Goal: Information Seeking & Learning: Find specific fact

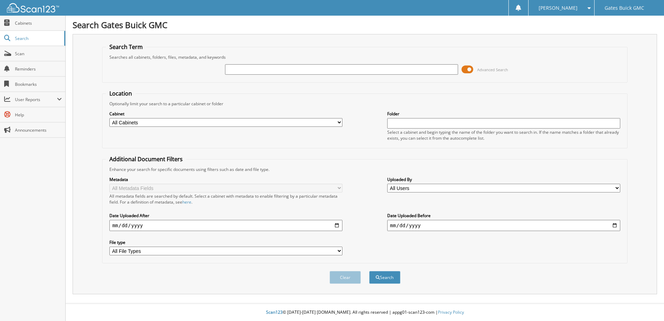
click at [143, 224] on input "date" at bounding box center [225, 225] width 233 height 11
click at [400, 226] on input "date" at bounding box center [503, 225] width 233 height 11
click at [150, 226] on input "242024-01-01" at bounding box center [225, 225] width 233 height 11
click at [147, 226] on input "242024-01-01" at bounding box center [225, 225] width 233 height 11
click at [146, 226] on input "242024-01-01" at bounding box center [225, 225] width 233 height 11
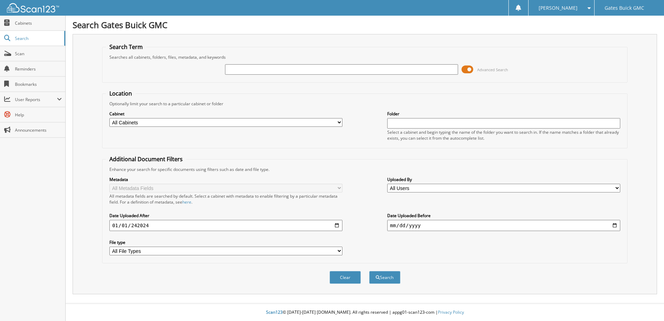
click at [144, 226] on input "242024-01-01" at bounding box center [225, 225] width 233 height 11
type input "[DATE]"
click at [403, 225] on input "date" at bounding box center [503, 225] width 233 height 11
click at [392, 226] on input "date" at bounding box center [503, 225] width 233 height 11
type input "2024-01-31"
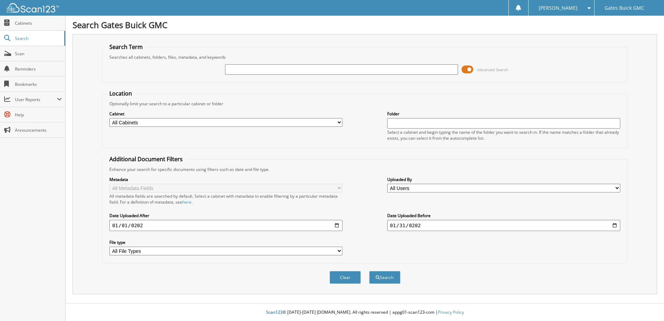
click at [337, 251] on select "All File Types PDF WEBP" at bounding box center [225, 250] width 233 height 9
click at [362, 244] on div "Metadata All Metadata Fields All metadata fields are searched by default. Selec…" at bounding box center [364, 215] width 517 height 87
click at [339, 121] on select "All Cabinets NEW REPAIR ORDERS OLD REPAIR ORDERS PARTS RENTALS RETURN OF DEPOSI…" at bounding box center [225, 122] width 233 height 9
select select "10082"
click at [109, 118] on select "All Cabinets NEW REPAIR ORDERS OLD REPAIR ORDERS PARTS RENTALS RETURN OF DEPOSI…" at bounding box center [225, 122] width 233 height 9
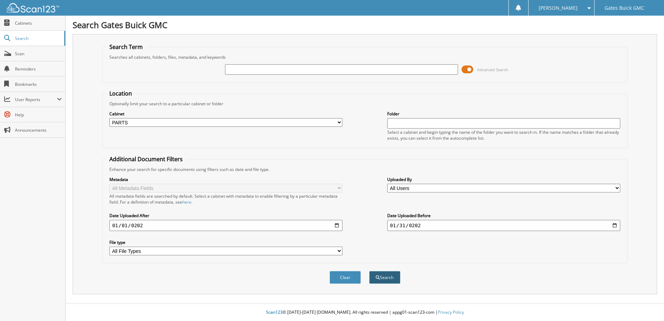
click at [379, 275] on span "submit" at bounding box center [378, 277] width 4 height 4
click at [470, 68] on span at bounding box center [467, 69] width 12 height 10
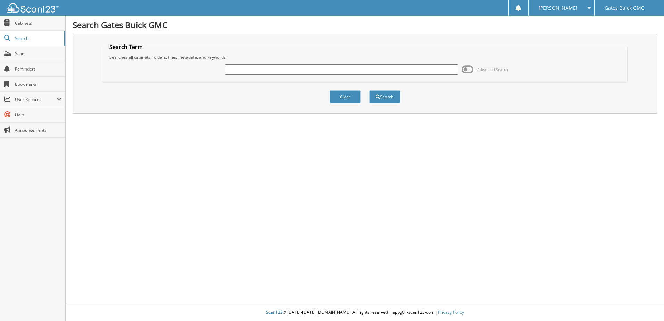
click at [467, 70] on span at bounding box center [467, 69] width 12 height 10
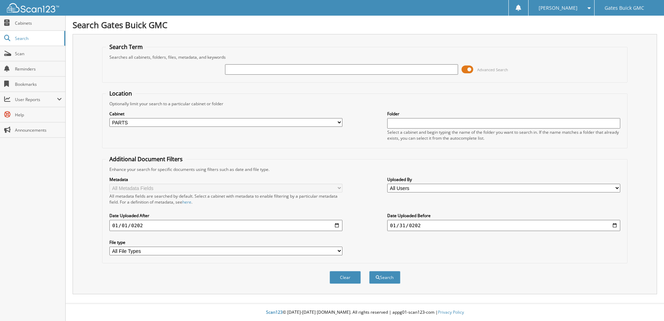
click at [240, 67] on input "text" at bounding box center [341, 69] width 233 height 10
type input "1024"
click at [385, 277] on button "Search" at bounding box center [384, 277] width 31 height 13
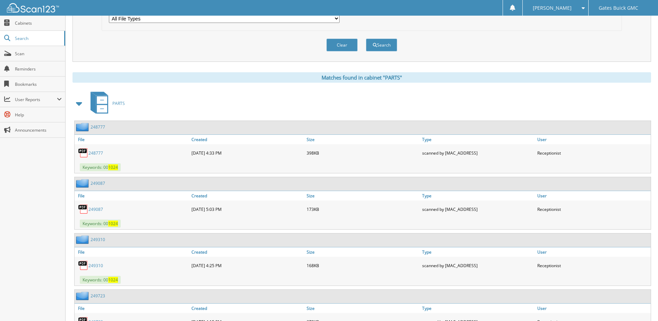
scroll to position [243, 0]
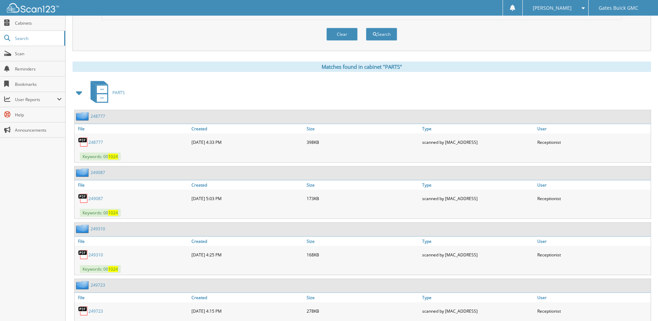
click at [97, 198] on link "249087" at bounding box center [96, 198] width 15 height 6
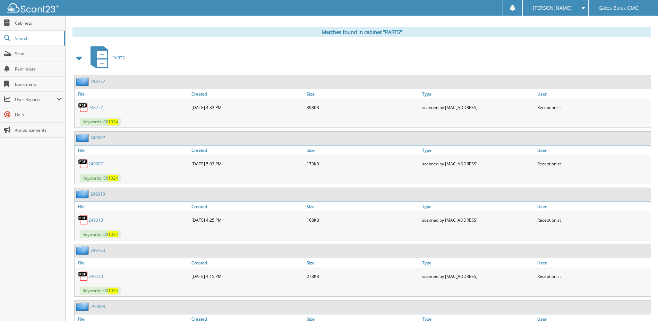
scroll to position [312, 0]
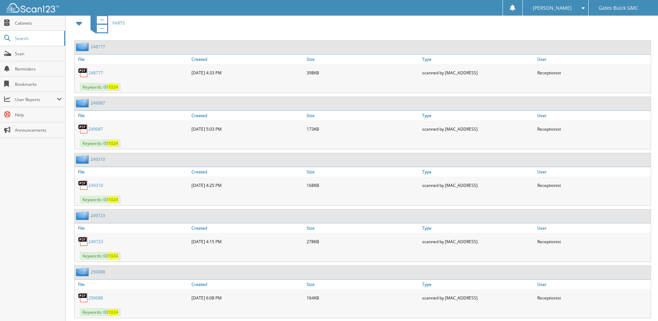
click at [95, 184] on link "249310" at bounding box center [96, 185] width 15 height 6
click at [94, 241] on link "249723" at bounding box center [96, 241] width 15 height 6
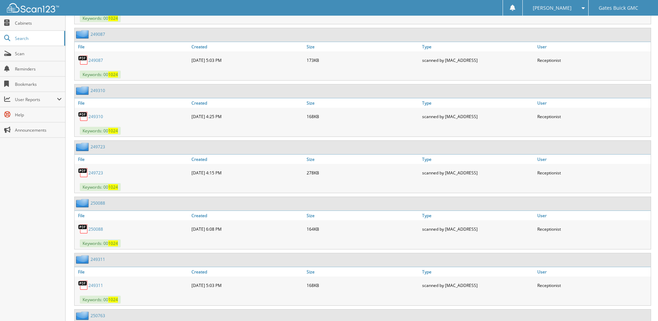
scroll to position [382, 0]
click at [95, 228] on link "250088" at bounding box center [96, 228] width 15 height 6
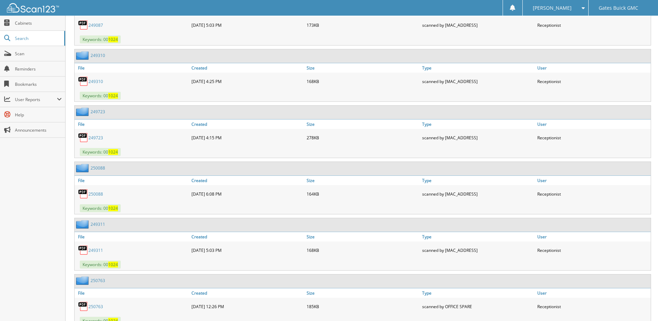
scroll to position [416, 0]
click at [99, 250] on link "249311" at bounding box center [96, 250] width 15 height 6
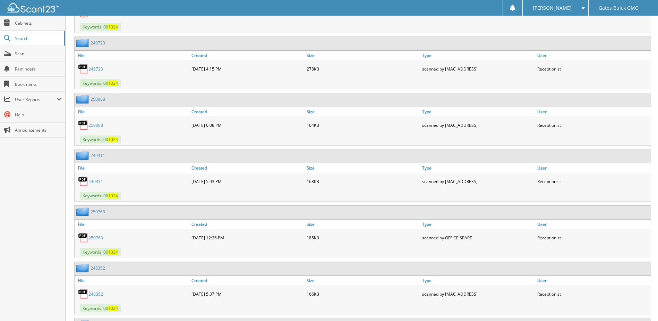
scroll to position [486, 0]
click at [97, 235] on link "250763" at bounding box center [96, 237] width 15 height 6
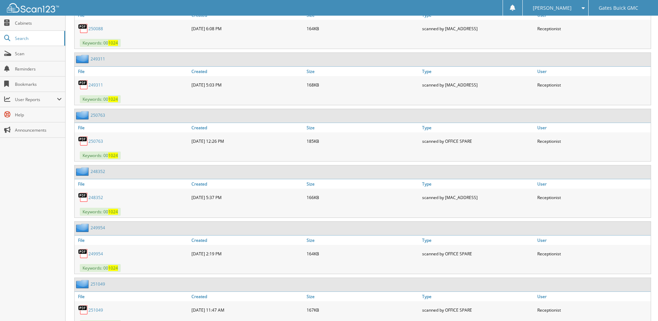
scroll to position [590, 0]
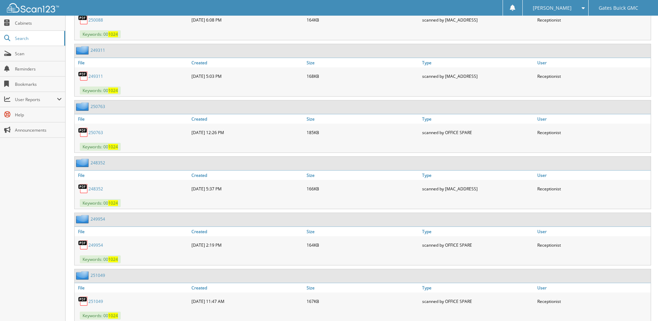
click at [93, 190] on link "248352" at bounding box center [96, 189] width 15 height 6
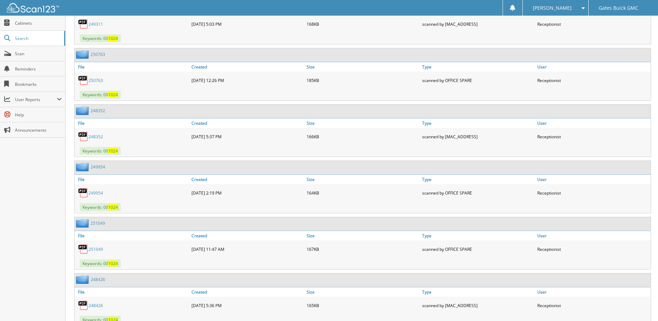
scroll to position [659, 0]
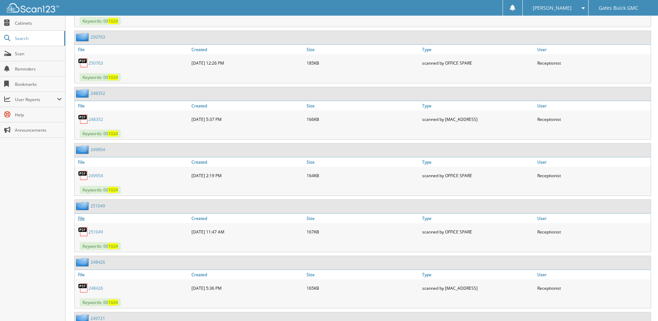
drag, startPoint x: 96, startPoint y: 231, endPoint x: 154, endPoint y: 221, distance: 58.8
click at [97, 231] on link "251049" at bounding box center [96, 232] width 15 height 6
click at [100, 230] on link "251049" at bounding box center [96, 232] width 15 height 6
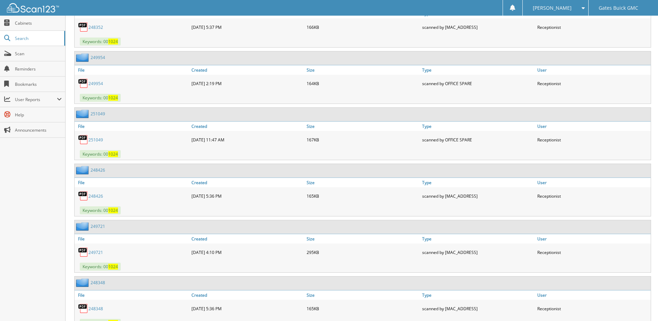
scroll to position [764, 0]
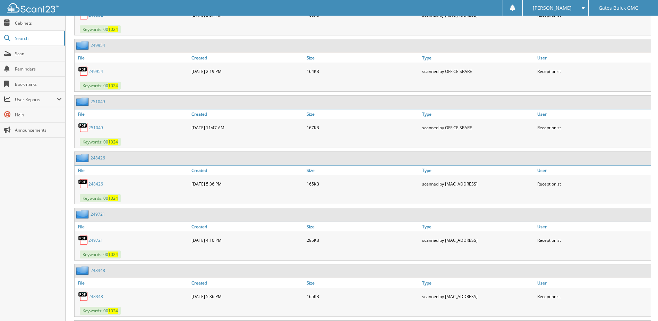
click at [96, 241] on link "249721" at bounding box center [96, 240] width 15 height 6
click at [98, 239] on link "249721" at bounding box center [96, 240] width 15 height 6
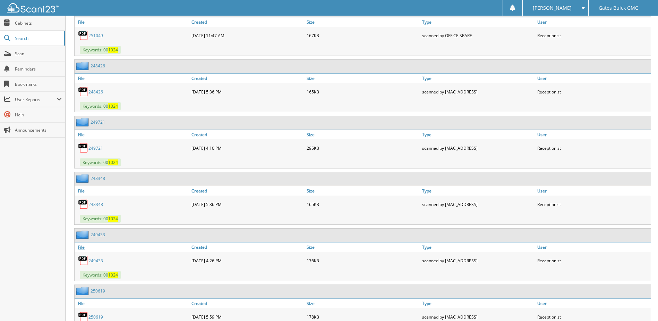
scroll to position [868, 0]
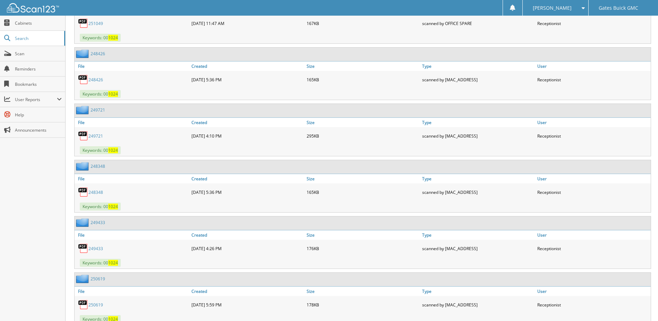
click at [96, 192] on link "248348" at bounding box center [96, 192] width 15 height 6
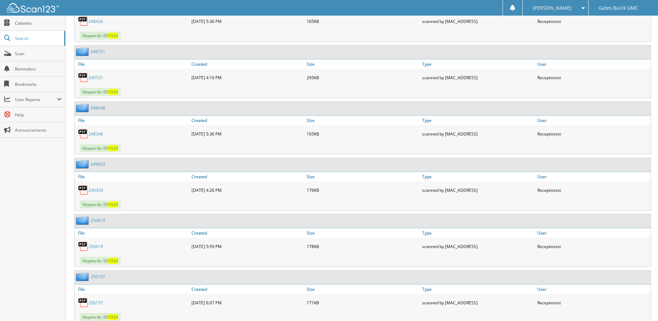
scroll to position [937, 0]
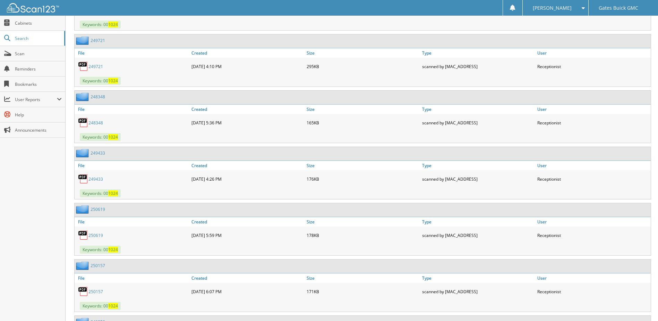
click at [94, 235] on link "250619" at bounding box center [96, 235] width 15 height 6
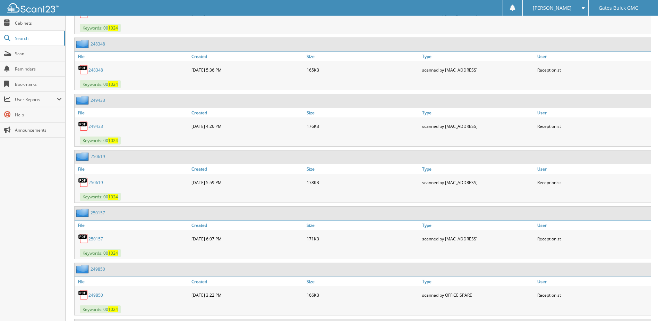
scroll to position [1007, 0]
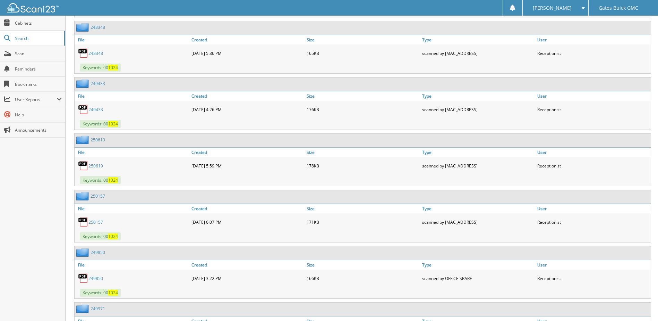
click at [96, 223] on link "250157" at bounding box center [96, 222] width 15 height 6
click at [98, 221] on link "250157" at bounding box center [96, 222] width 15 height 6
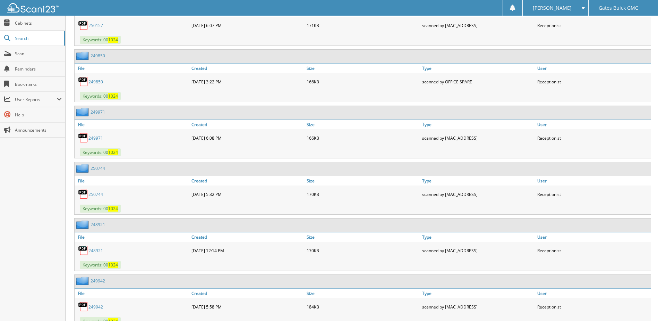
scroll to position [1215, 0]
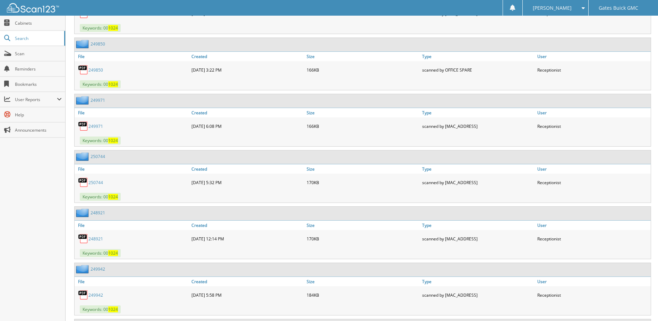
click at [93, 237] on link "248921" at bounding box center [96, 239] width 15 height 6
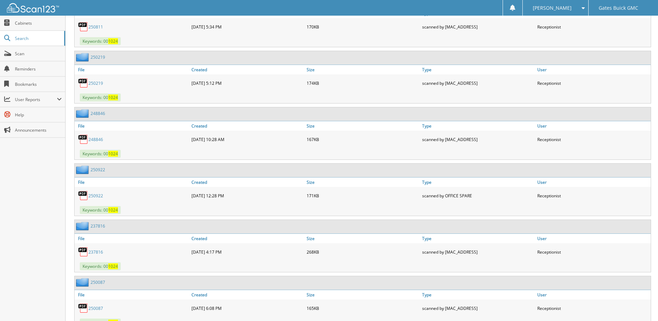
scroll to position [2117, 0]
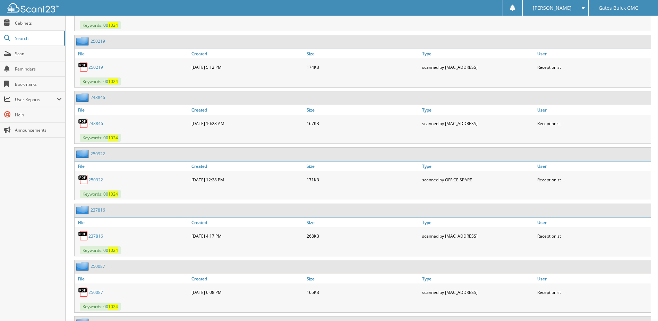
click at [100, 236] on link "237816" at bounding box center [96, 236] width 15 height 6
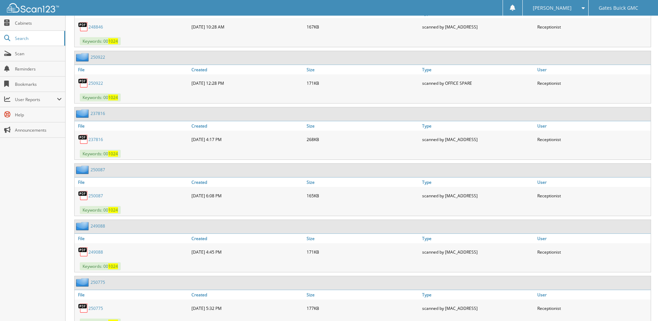
scroll to position [2221, 0]
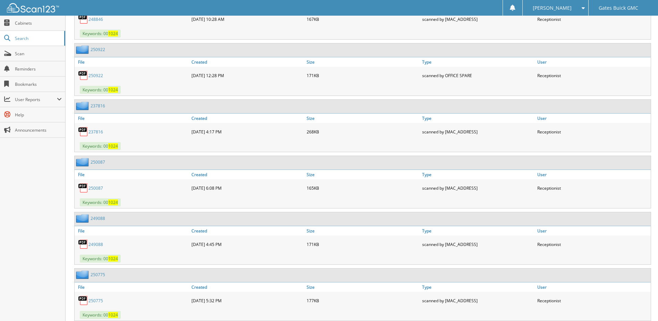
click at [98, 243] on link "249088" at bounding box center [96, 244] width 15 height 6
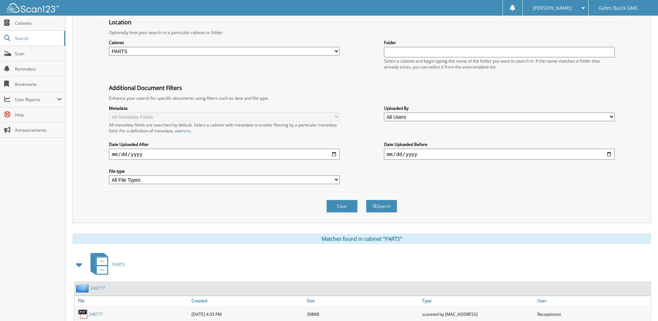
scroll to position [69, 0]
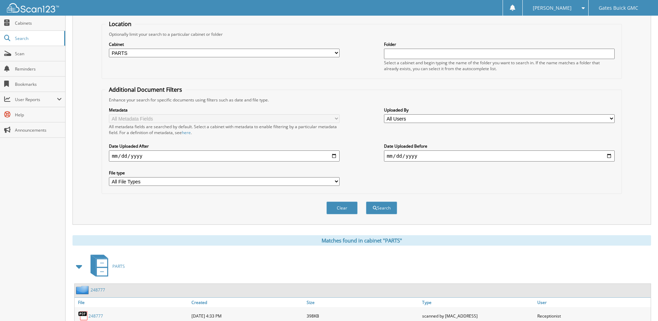
click at [398, 155] on input "2024-01-31" at bounding box center [499, 155] width 231 height 11
type input "[DATE]"
click at [383, 207] on button "Search" at bounding box center [381, 207] width 31 height 13
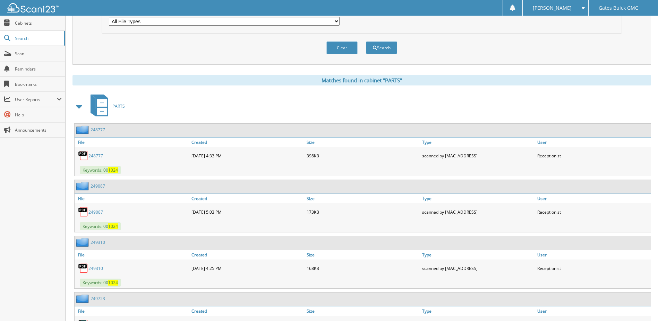
scroll to position [243, 0]
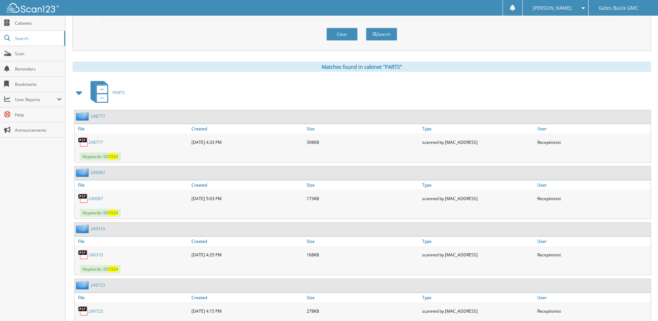
click at [100, 255] on link "249310" at bounding box center [96, 255] width 15 height 6
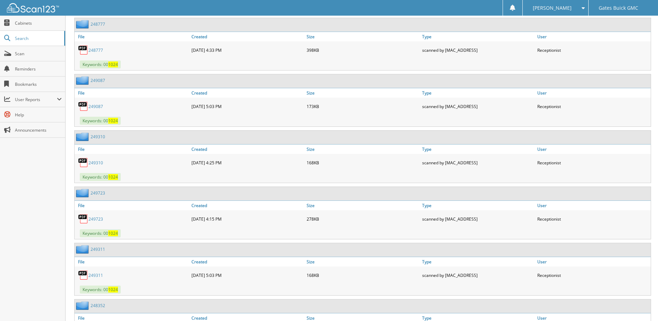
scroll to position [347, 0]
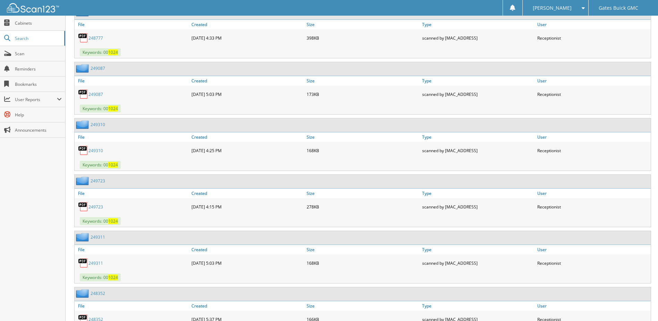
click at [94, 263] on link "249311" at bounding box center [96, 263] width 15 height 6
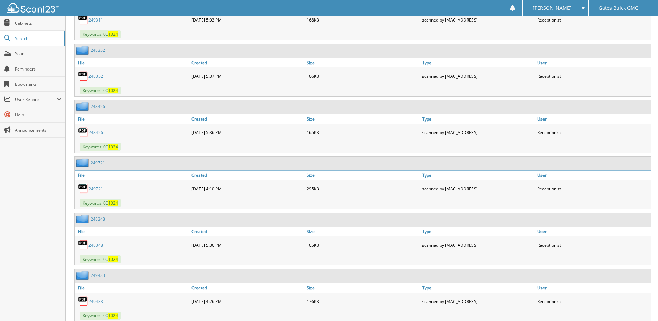
scroll to position [625, 0]
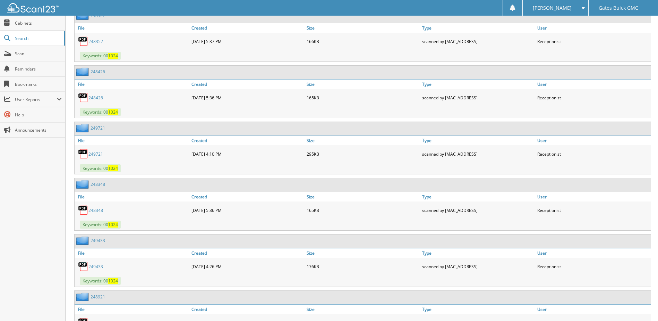
click at [95, 266] on link "249433" at bounding box center [96, 266] width 15 height 6
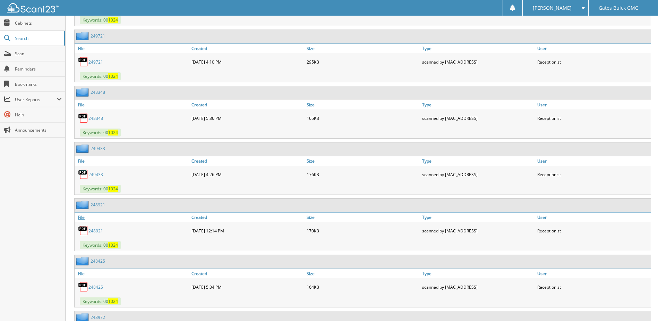
scroll to position [729, 0]
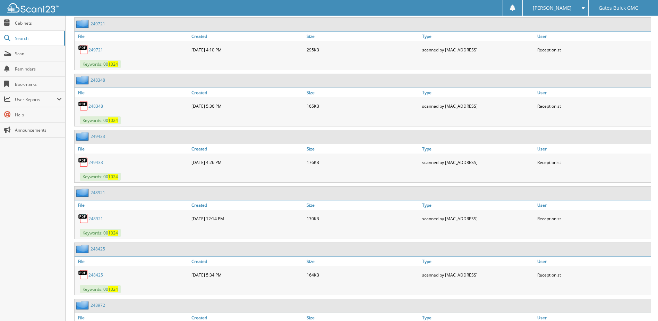
click at [98, 218] on link "248921" at bounding box center [96, 219] width 15 height 6
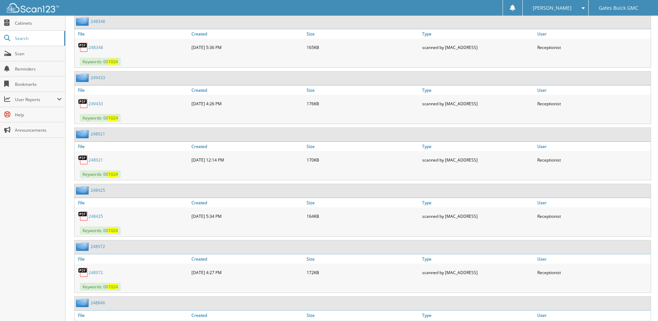
scroll to position [798, 0]
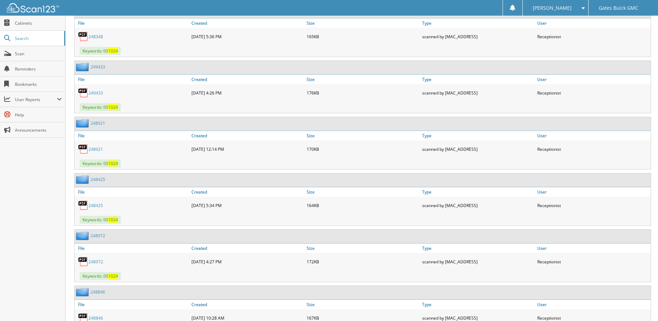
click at [94, 205] on link "248425" at bounding box center [96, 205] width 15 height 6
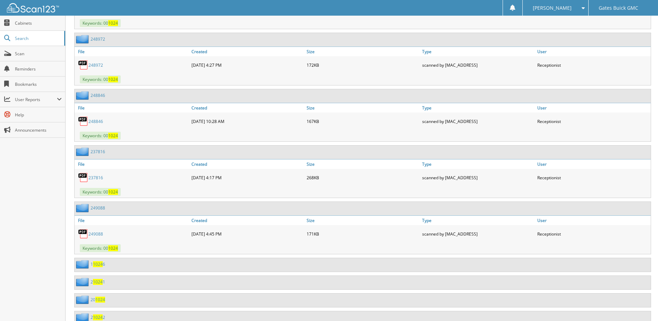
scroll to position [1007, 0]
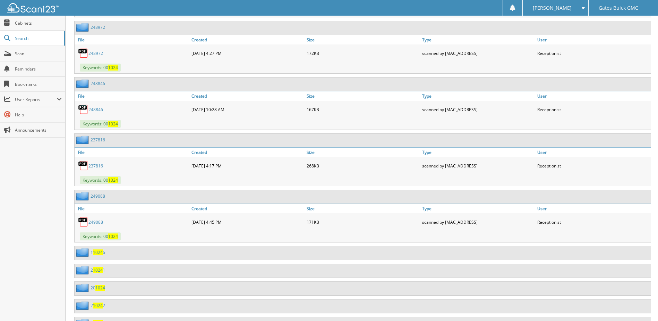
click at [95, 221] on link "249088" at bounding box center [96, 222] width 15 height 6
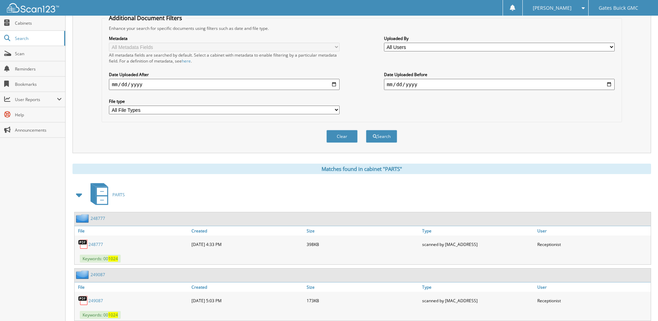
scroll to position [104, 0]
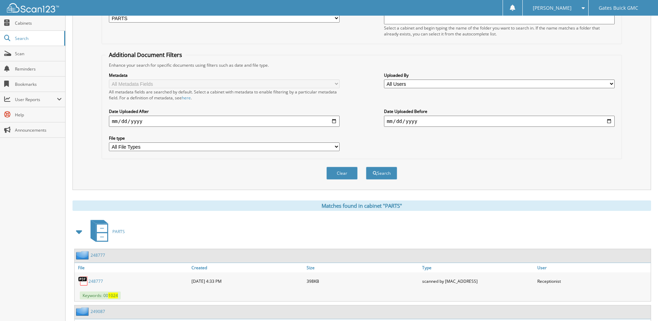
click at [125, 121] on input "2024-01-01" at bounding box center [224, 121] width 231 height 11
click at [123, 120] on input "2024-01-01" at bounding box center [224, 121] width 231 height 11
type input "[DATE]"
click at [385, 172] on button "Search" at bounding box center [381, 173] width 31 height 13
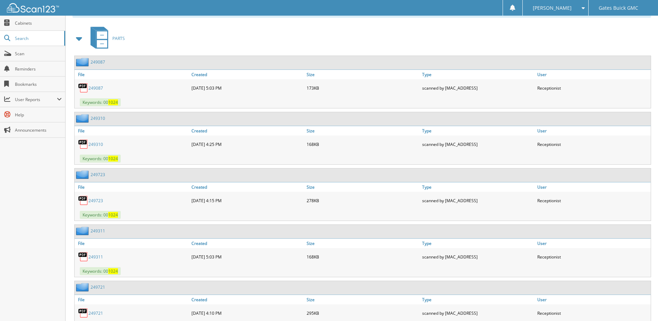
scroll to position [312, 0]
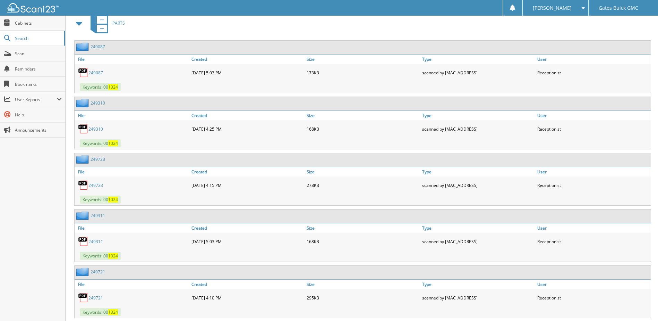
click at [96, 73] on link "249087" at bounding box center [96, 73] width 15 height 6
click at [97, 130] on link "249310" at bounding box center [96, 129] width 15 height 6
click at [96, 186] on link "249723" at bounding box center [96, 185] width 15 height 6
click at [99, 241] on link "249311" at bounding box center [96, 241] width 15 height 6
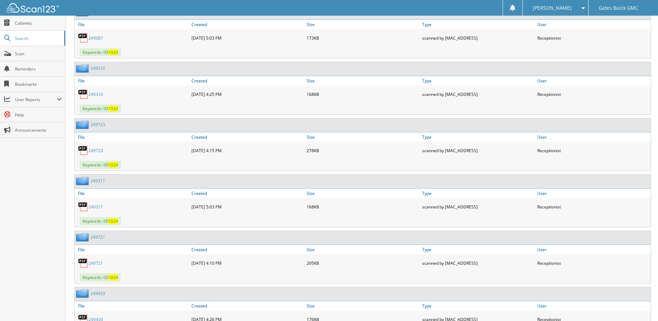
scroll to position [382, 0]
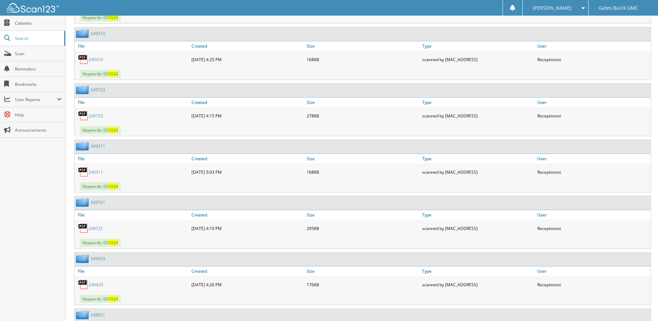
click at [95, 228] on link "249721" at bounding box center [96, 228] width 15 height 6
